Goal: Transaction & Acquisition: Purchase product/service

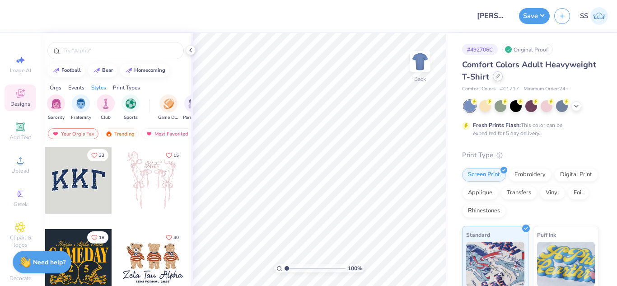
click at [500, 74] on icon at bounding box center [497, 76] width 5 height 5
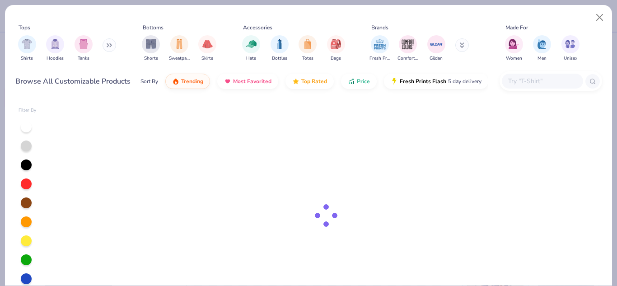
click at [540, 84] on input "text" at bounding box center [542, 81] width 70 height 10
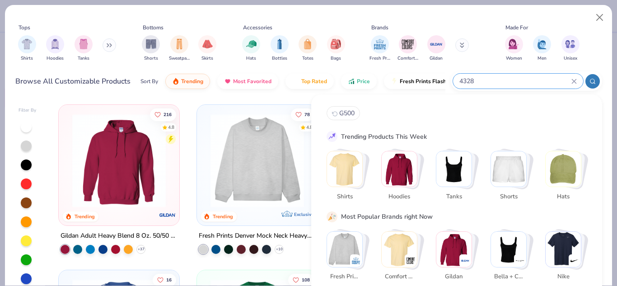
type input "4328"
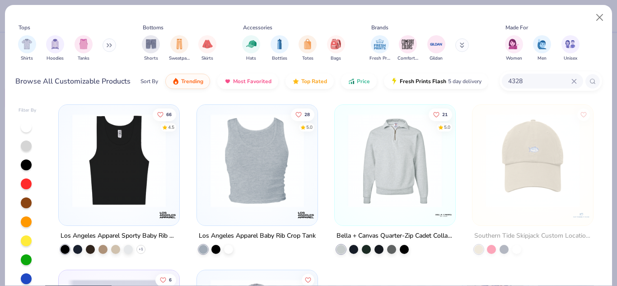
click at [112, 167] on img at bounding box center [119, 160] width 103 height 93
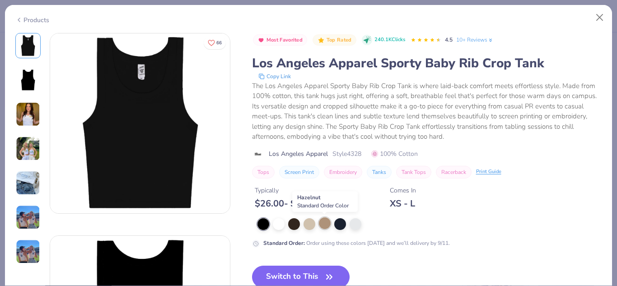
click at [324, 227] on div at bounding box center [325, 223] width 12 height 12
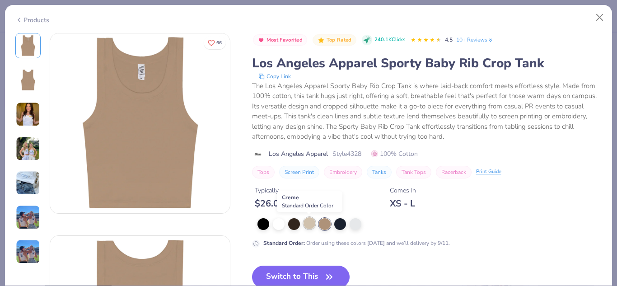
click at [310, 220] on div at bounding box center [310, 223] width 12 height 12
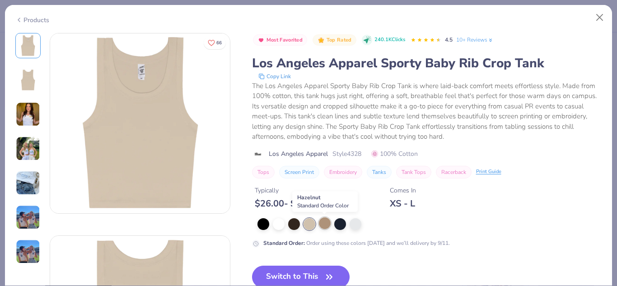
click at [326, 223] on div at bounding box center [325, 223] width 12 height 12
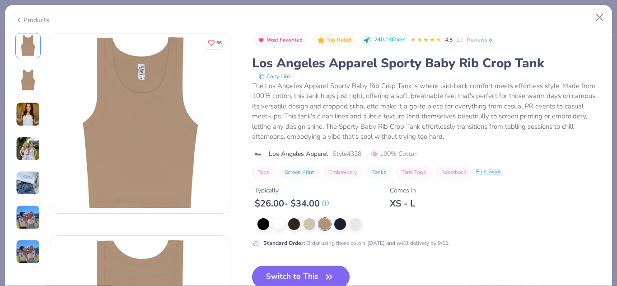
click at [319, 271] on button "Switch to This" at bounding box center [301, 277] width 98 height 23
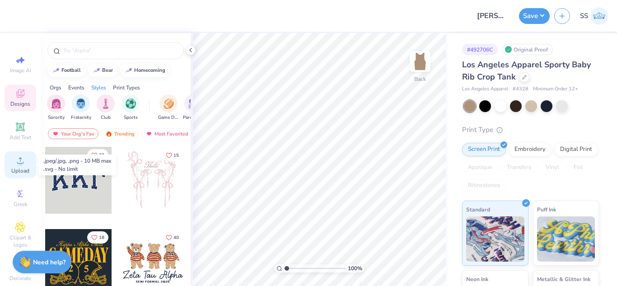
click at [19, 161] on icon at bounding box center [20, 160] width 11 height 11
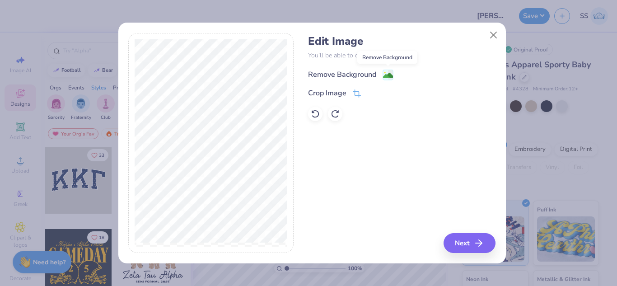
click at [384, 73] on image at bounding box center [388, 75] width 10 height 10
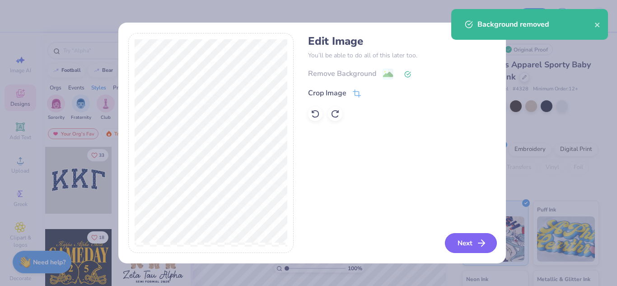
click at [459, 248] on button "Next" at bounding box center [471, 243] width 52 height 20
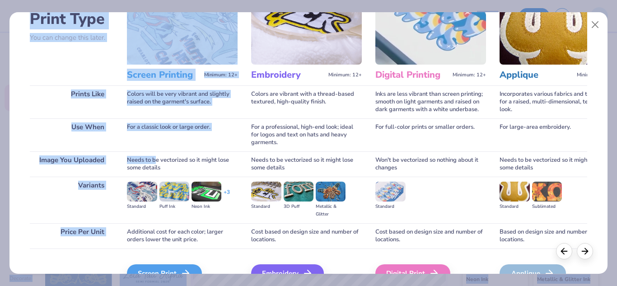
scroll to position [119, 0]
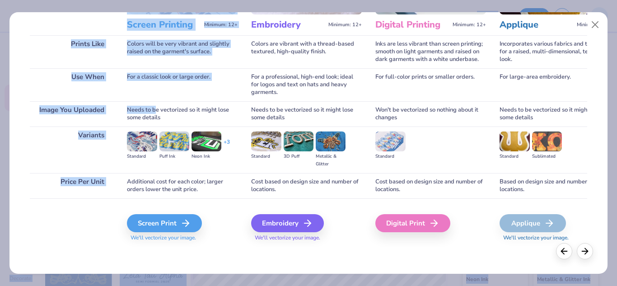
drag, startPoint x: 154, startPoint y: 231, endPoint x: 211, endPoint y: 298, distance: 87.8
click at [211, 285] on html "Design Title [PERSON_NAME] : The [GEOGRAPHIC_DATA][US_STATE] at [GEOGRAPHIC_DAT…" at bounding box center [308, 143] width 617 height 286
click at [145, 220] on div "Screen Print" at bounding box center [165, 223] width 75 height 18
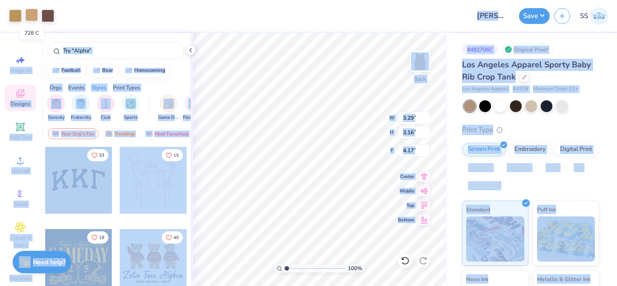
click at [36, 16] on div at bounding box center [31, 15] width 13 height 13
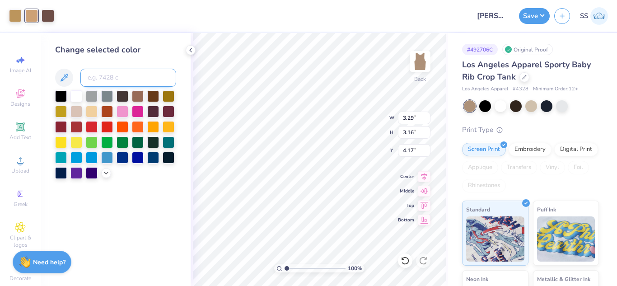
click at [120, 74] on input at bounding box center [128, 78] width 96 height 18
type input "7518"
click at [19, 18] on div at bounding box center [15, 15] width 13 height 13
click at [115, 76] on input at bounding box center [128, 78] width 96 height 18
type input "7518"
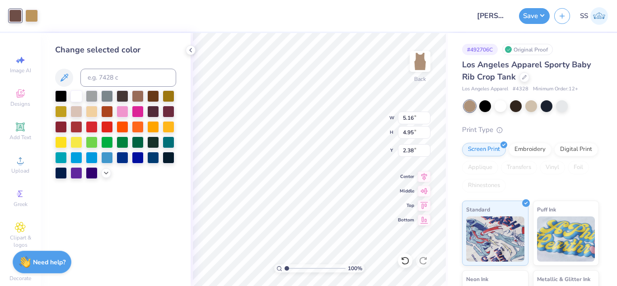
type input "5.16"
type input "4.95"
type input "2.38"
type input "6.95"
type input "6.67"
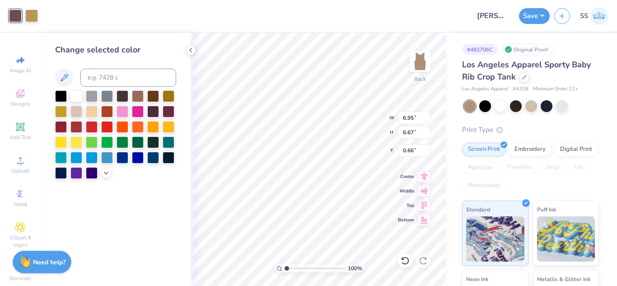
type input "1.95"
